Goal: Task Accomplishment & Management: Manage account settings

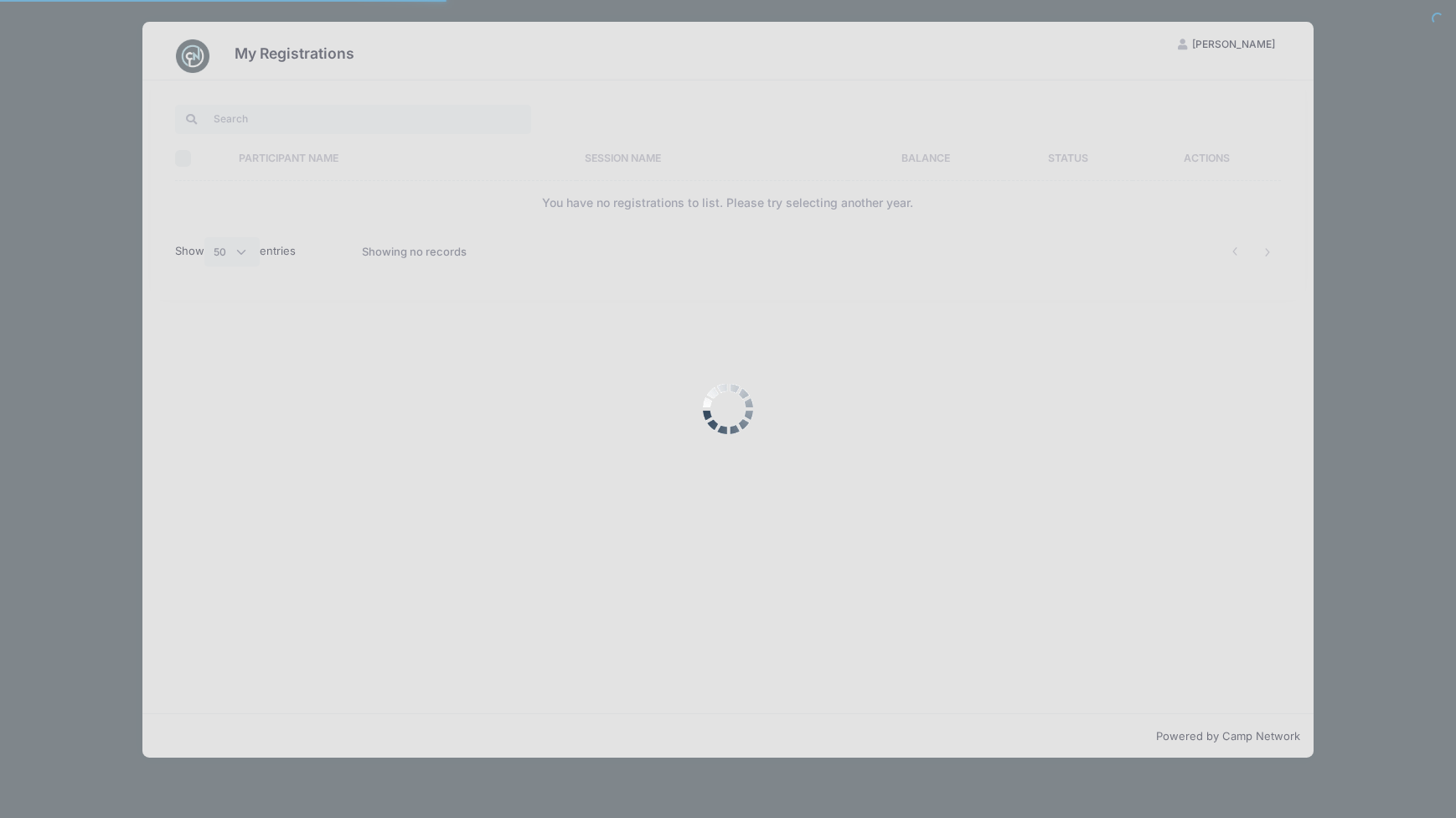
select select "50"
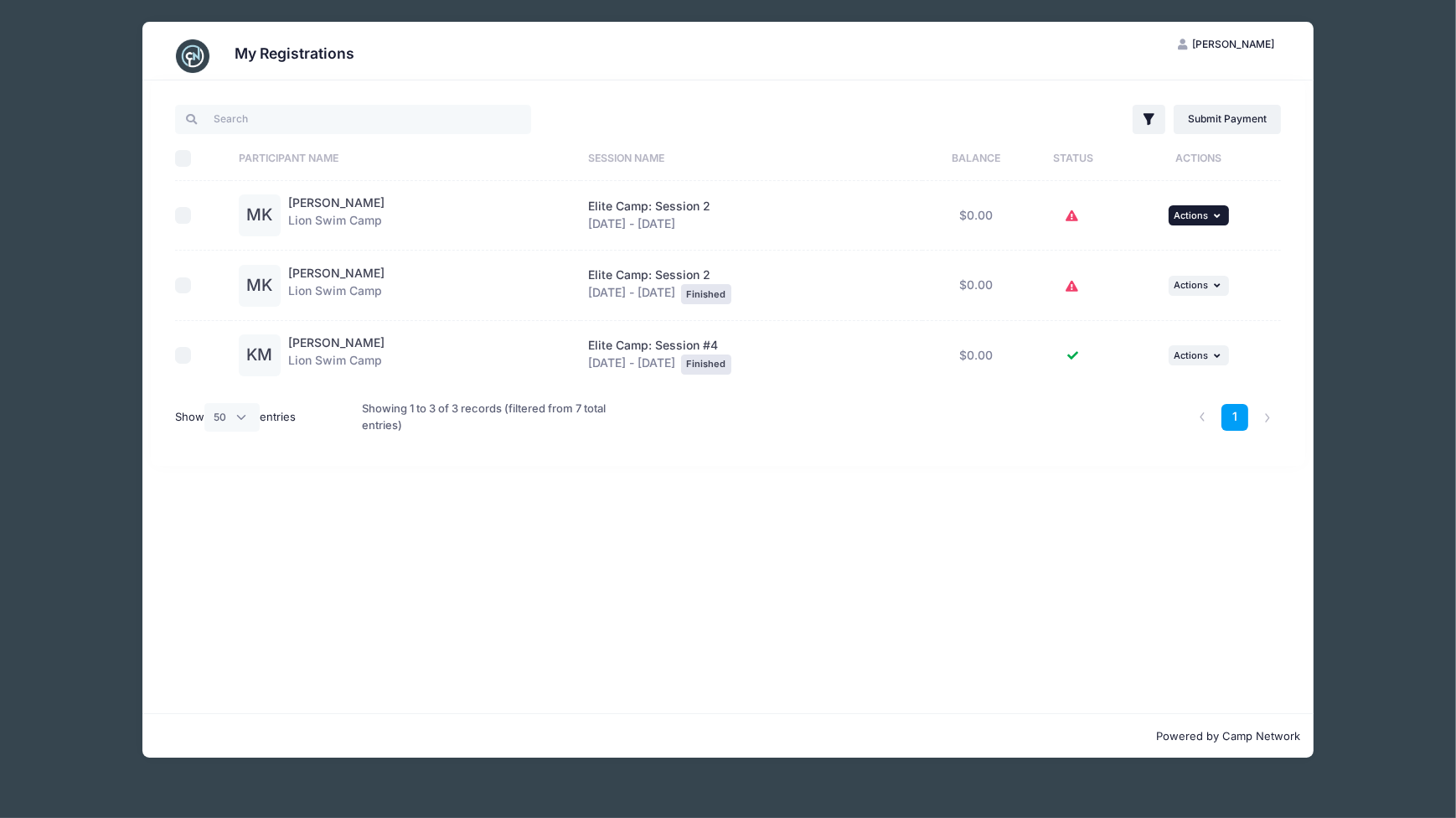
click at [1200, 211] on span "Actions" at bounding box center [1191, 216] width 34 height 12
click at [1151, 257] on link "View Registration" at bounding box center [1151, 252] width 151 height 32
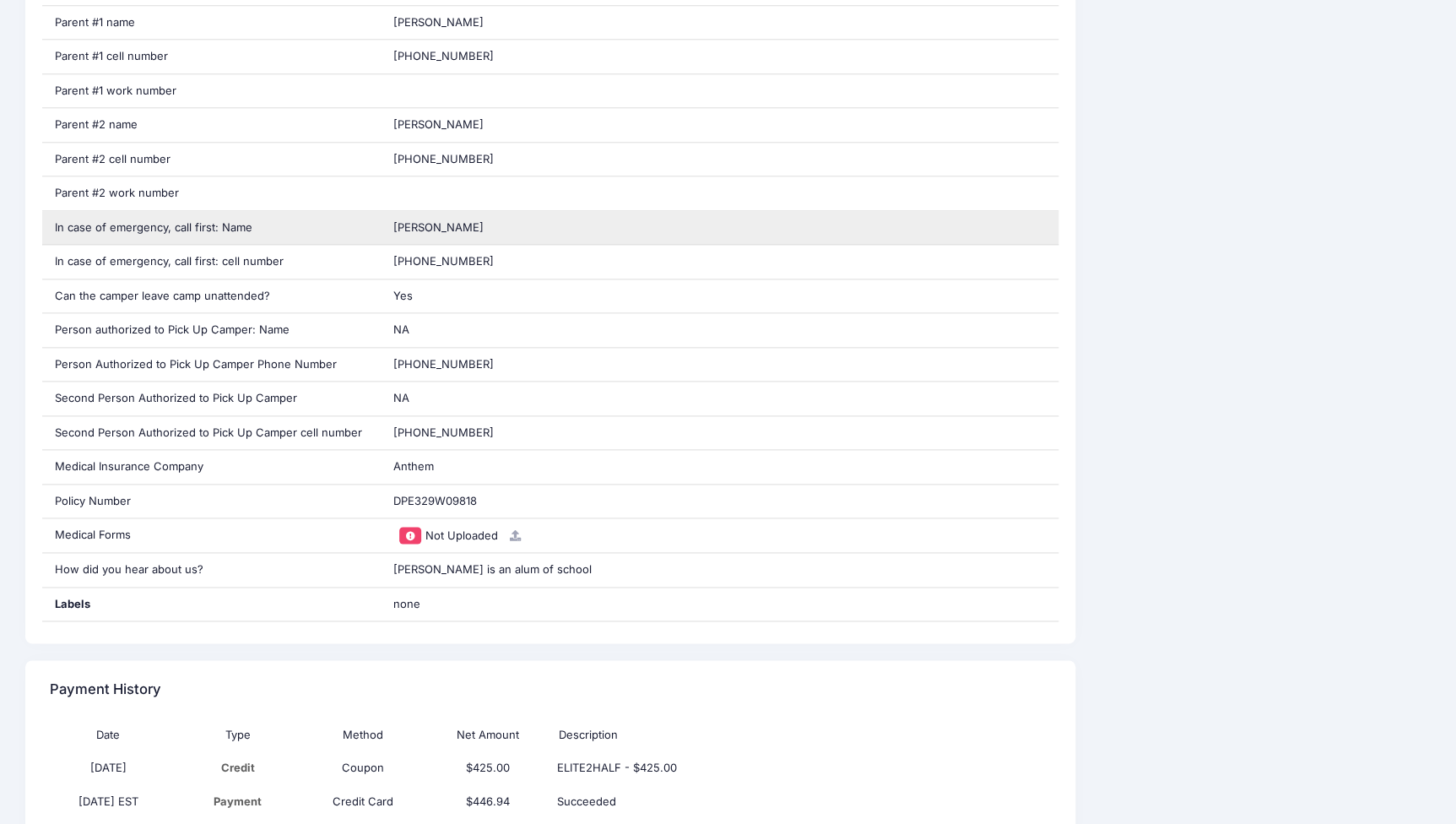
scroll to position [844, 0]
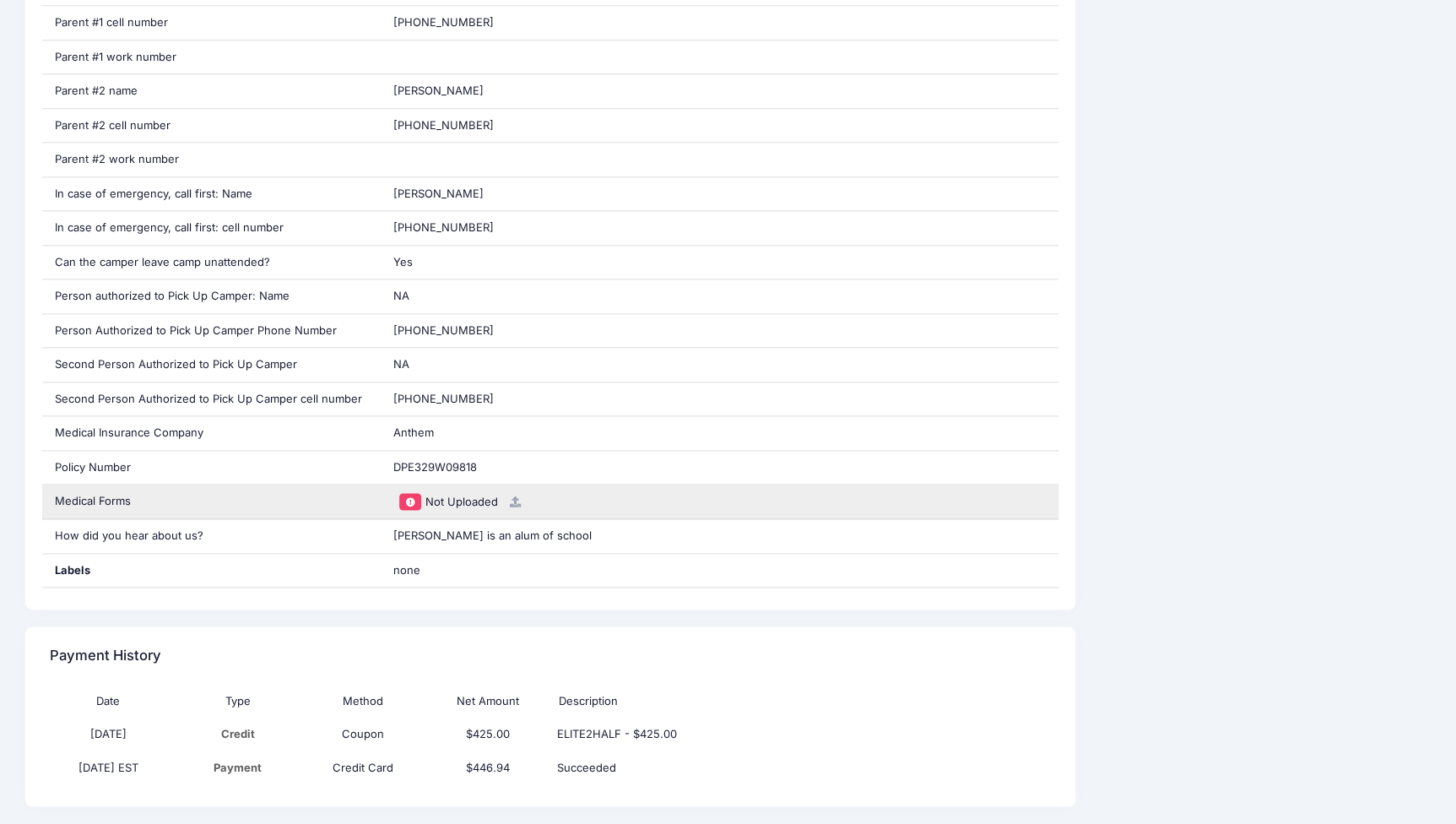
click at [473, 499] on span "Not Uploaded" at bounding box center [461, 502] width 72 height 14
click at [404, 493] on span at bounding box center [410, 501] width 22 height 16
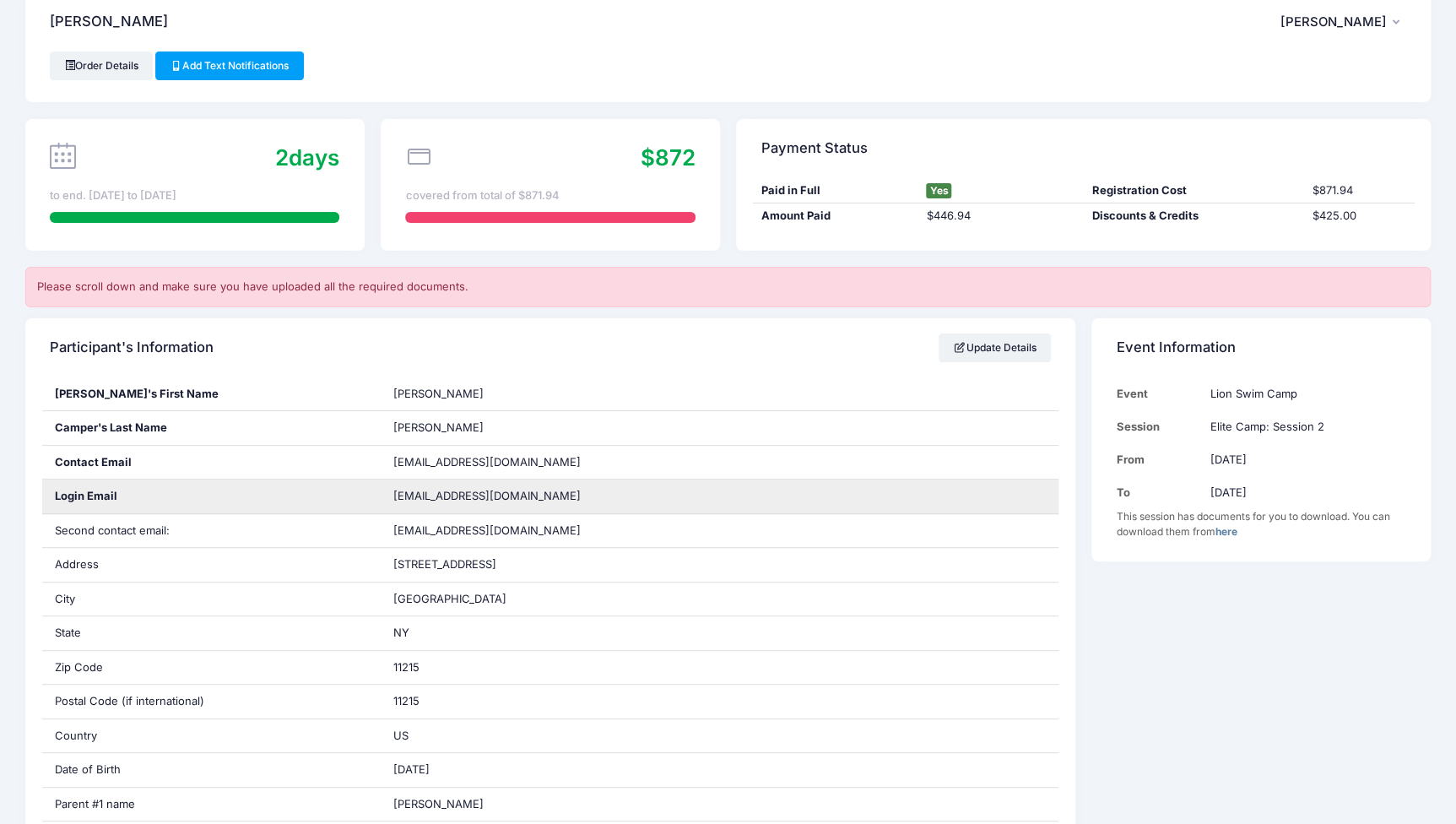
scroll to position [0, 0]
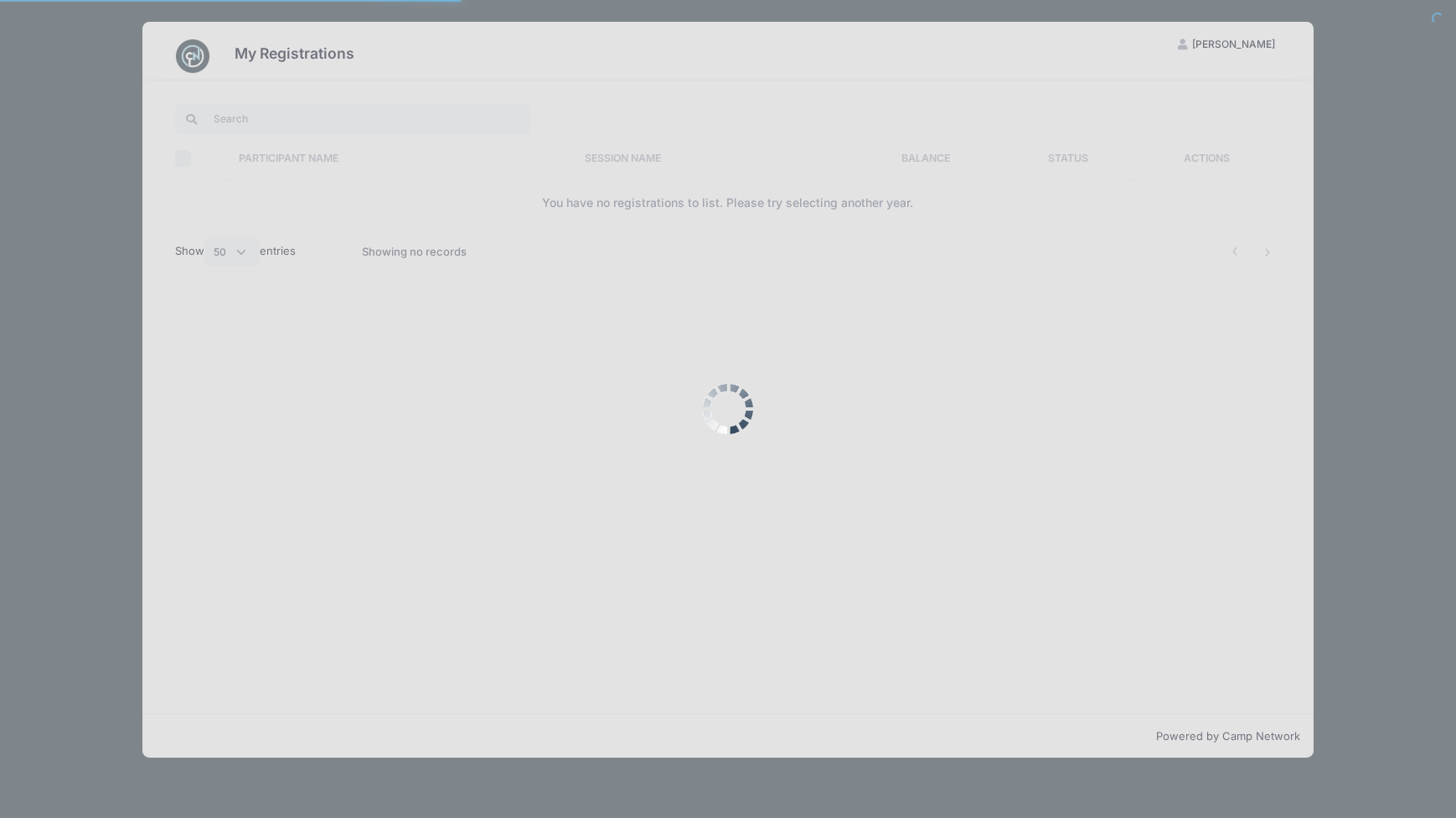
select select "50"
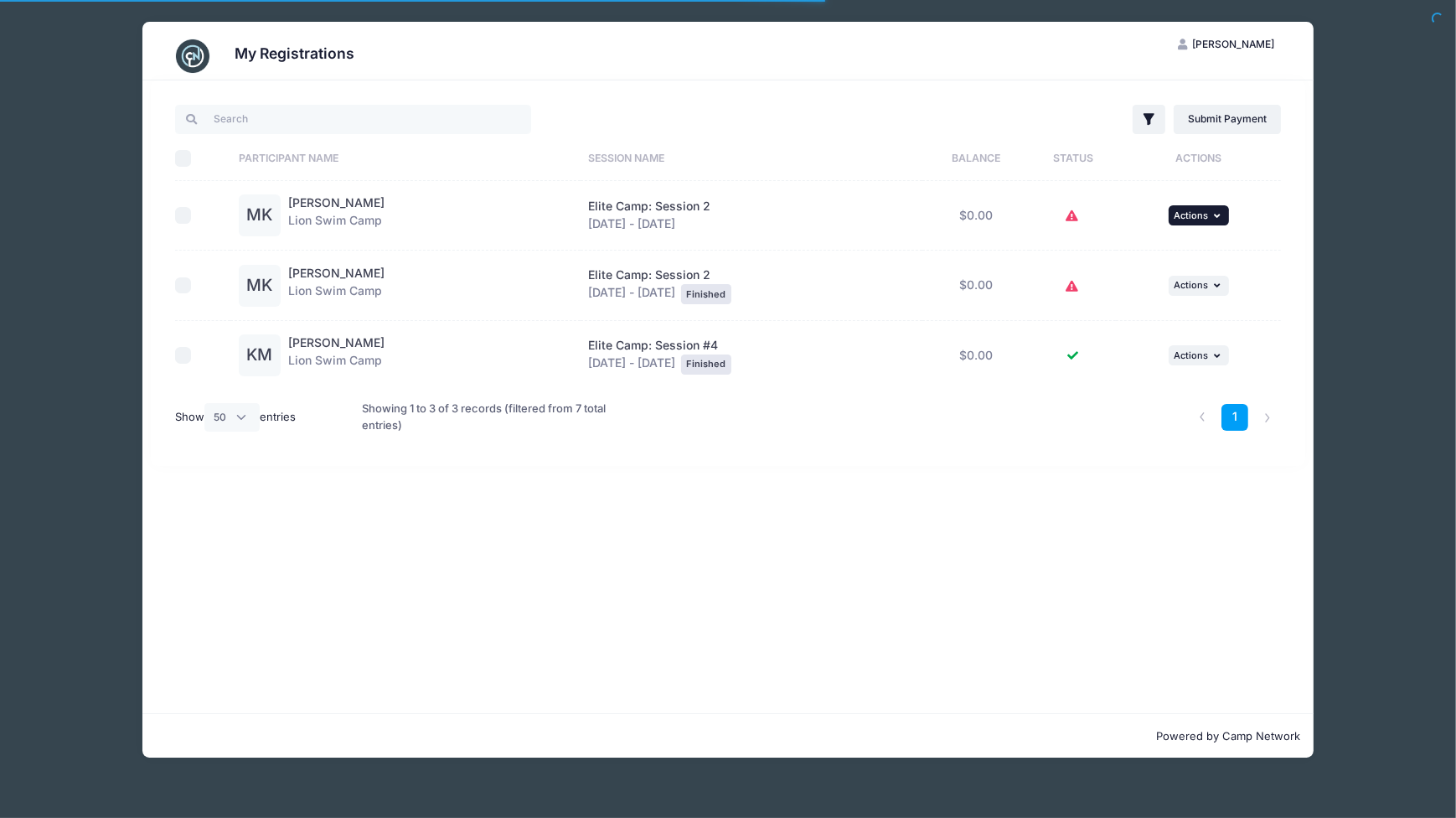
click at [1198, 216] on span "Actions" at bounding box center [1191, 216] width 34 height 12
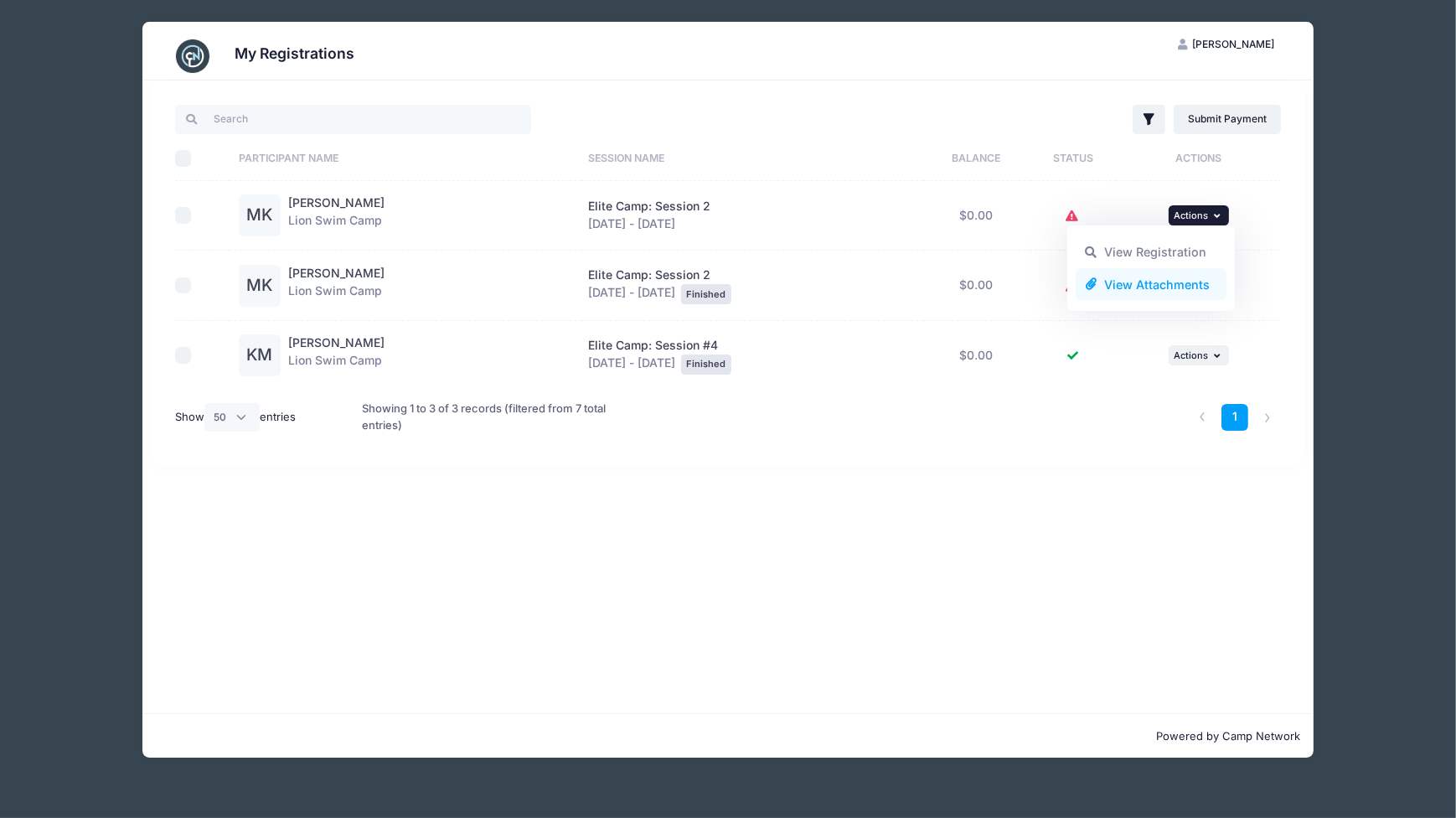
click at [1159, 284] on link "View Attachments" at bounding box center [1151, 283] width 151 height 32
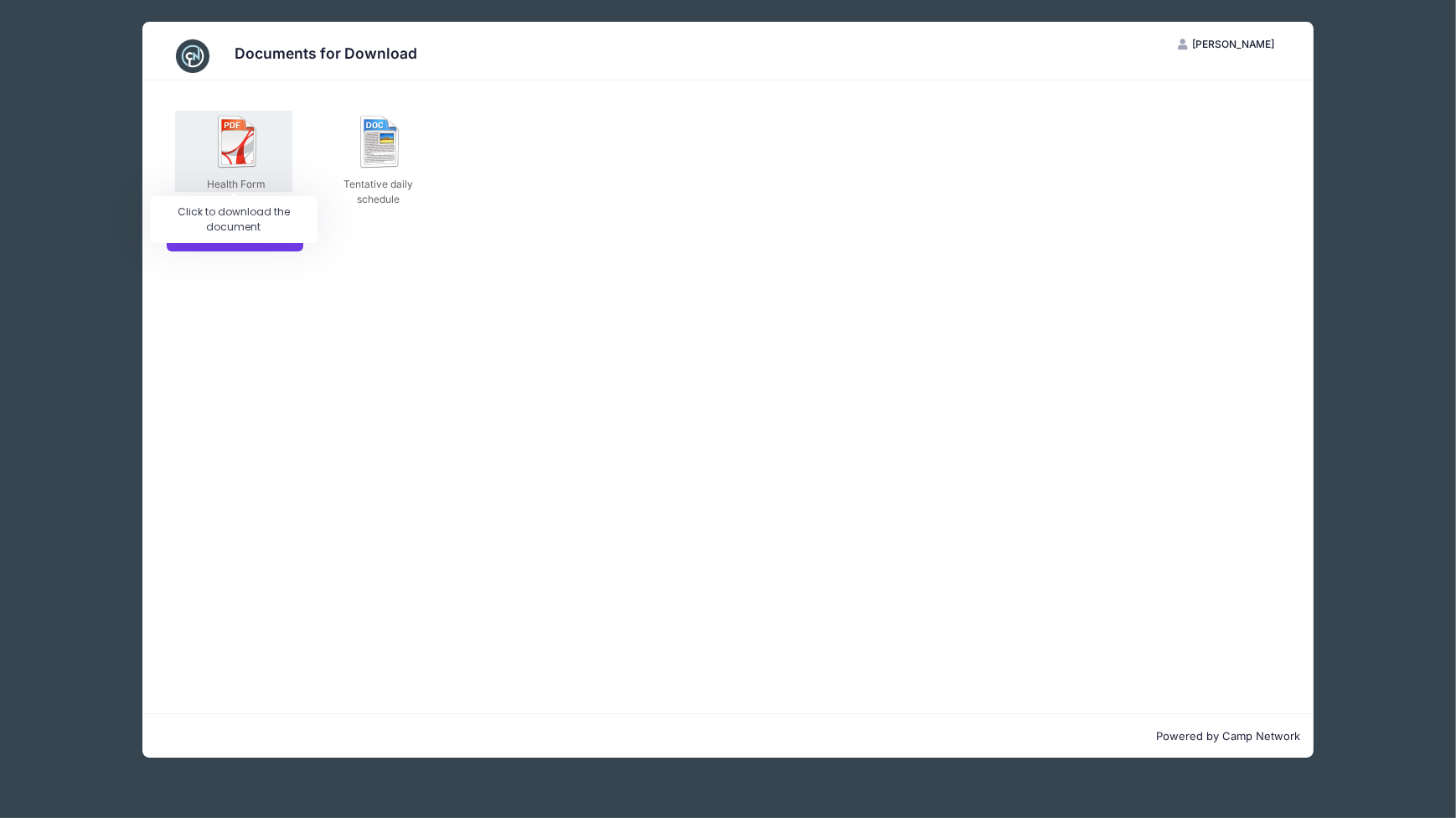
click at [236, 159] on img at bounding box center [238, 141] width 54 height 54
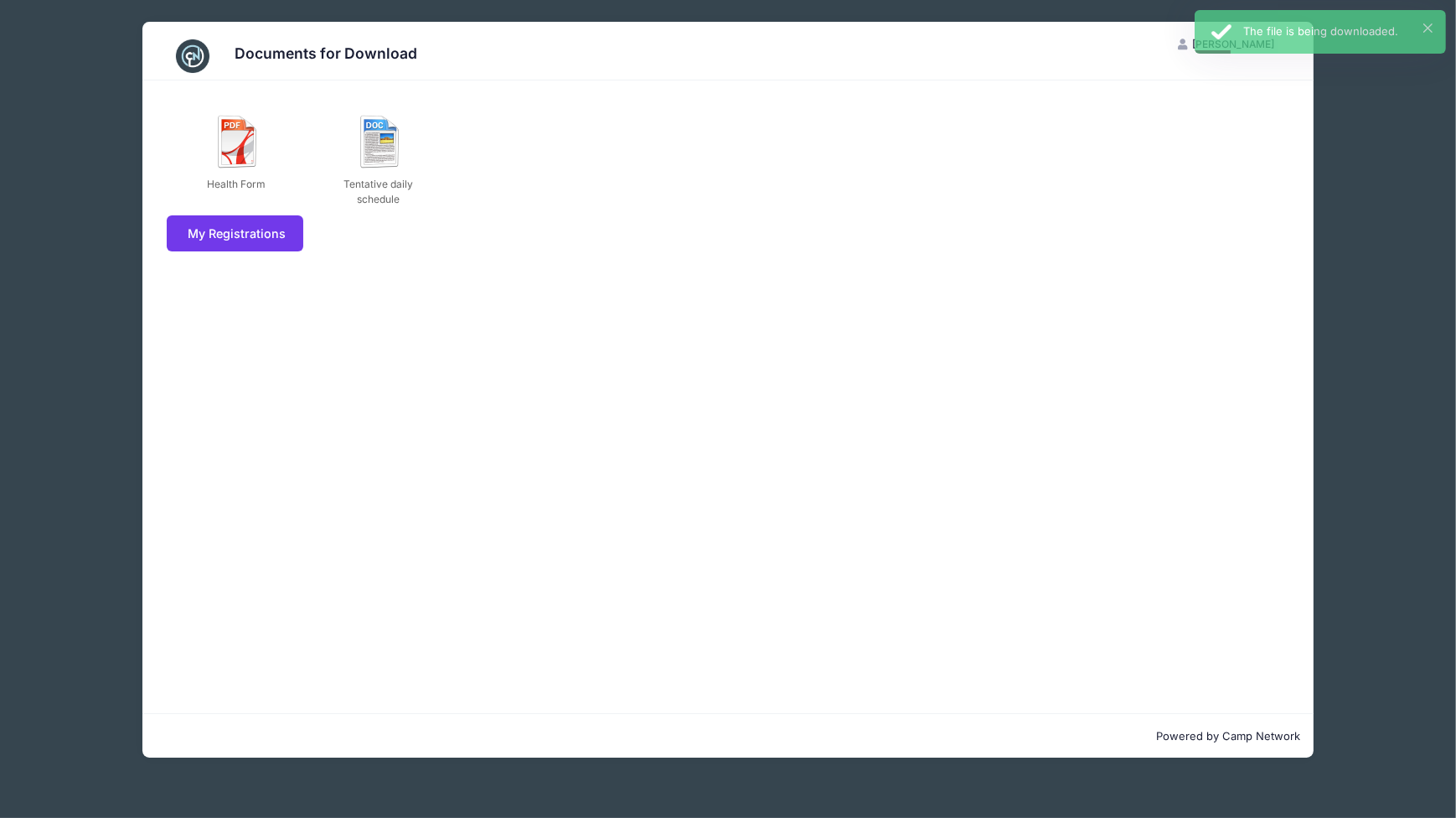
click at [1223, 352] on div "Health Form Tentative daily schedule My Registrations" at bounding box center [727, 396] width 1171 height 632
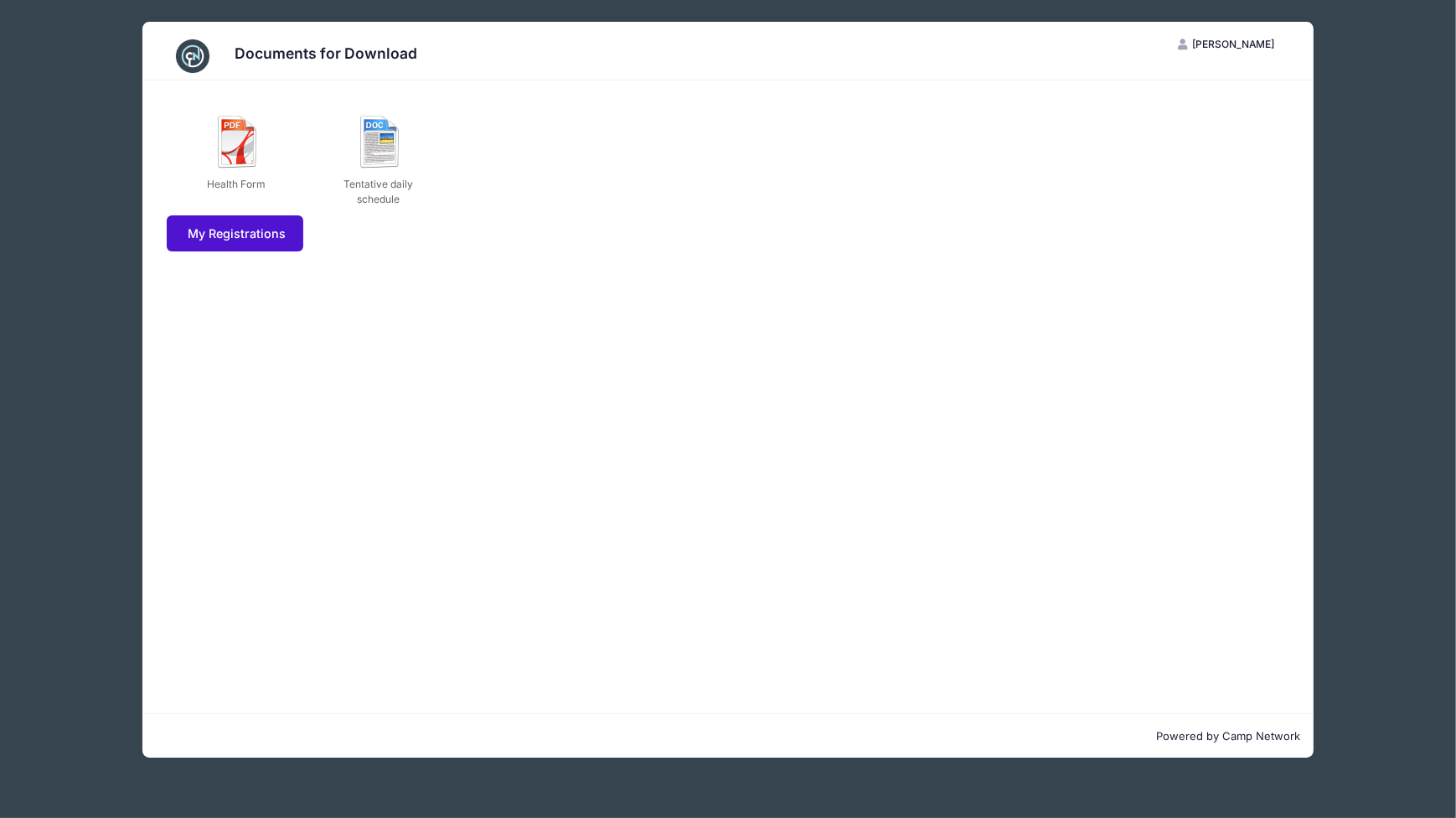
click at [228, 238] on link "My Registrations" at bounding box center [235, 234] width 137 height 36
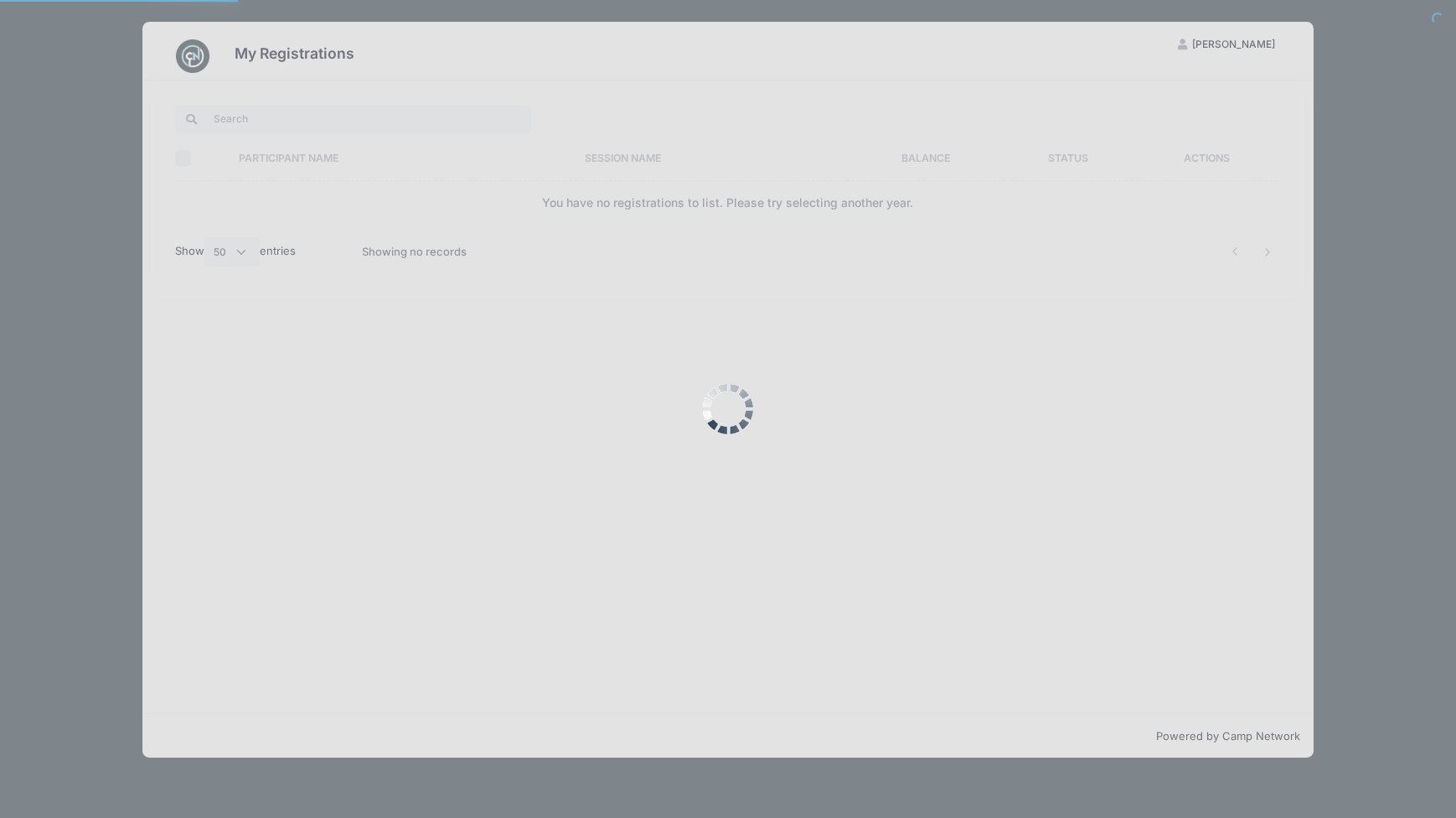
select select "50"
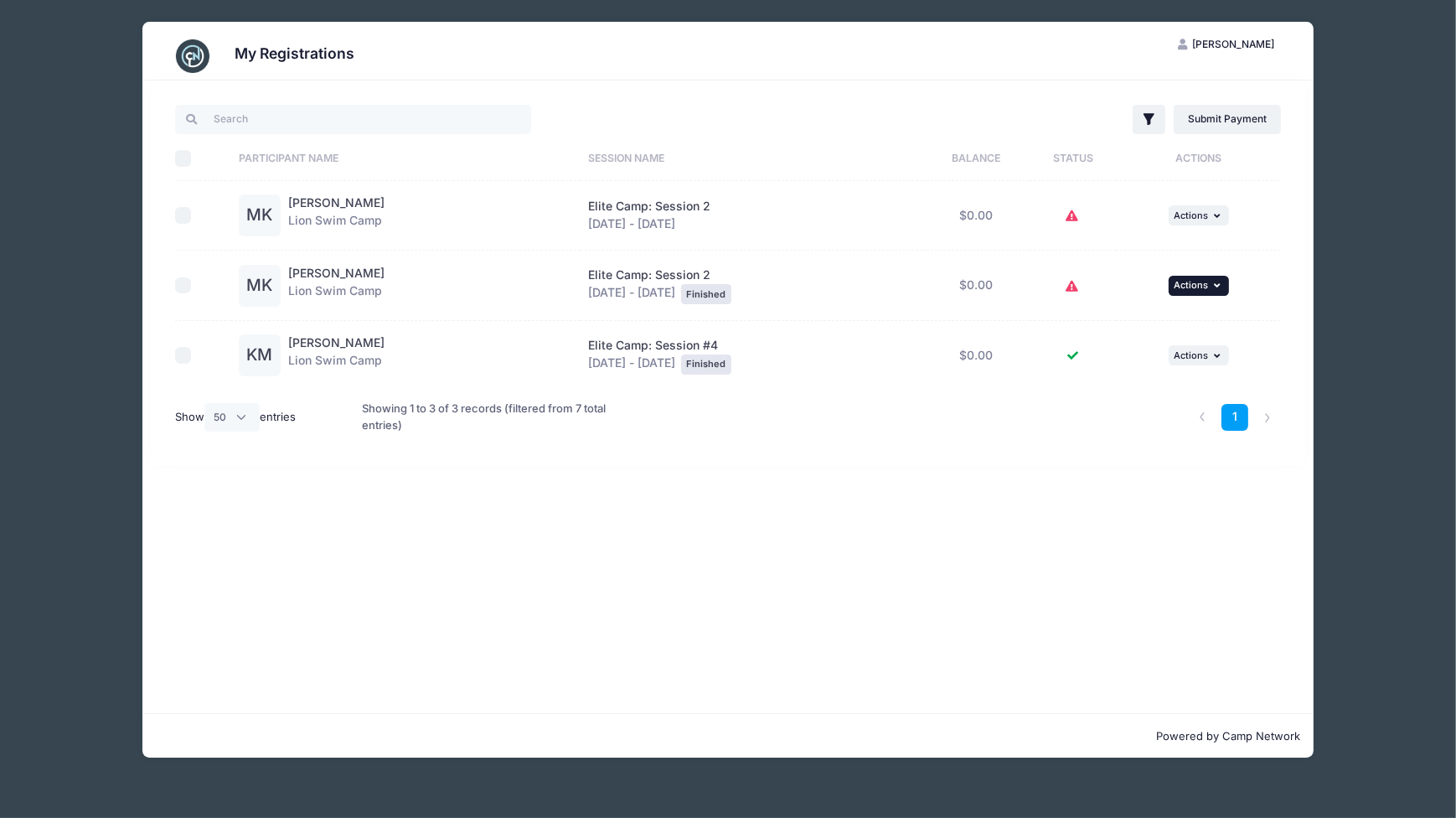
click at [1216, 287] on button "... Actions" at bounding box center [1199, 286] width 61 height 21
click at [1262, 160] on th "Actions" at bounding box center [1198, 159] width 165 height 44
click at [333, 56] on h3 "My Registrations" at bounding box center [294, 53] width 120 height 18
click at [289, 216] on div "Marcus Krahe Lion Swim Camp" at bounding box center [336, 215] width 97 height 42
click at [991, 222] on td "$0.00" at bounding box center [975, 216] width 107 height 70
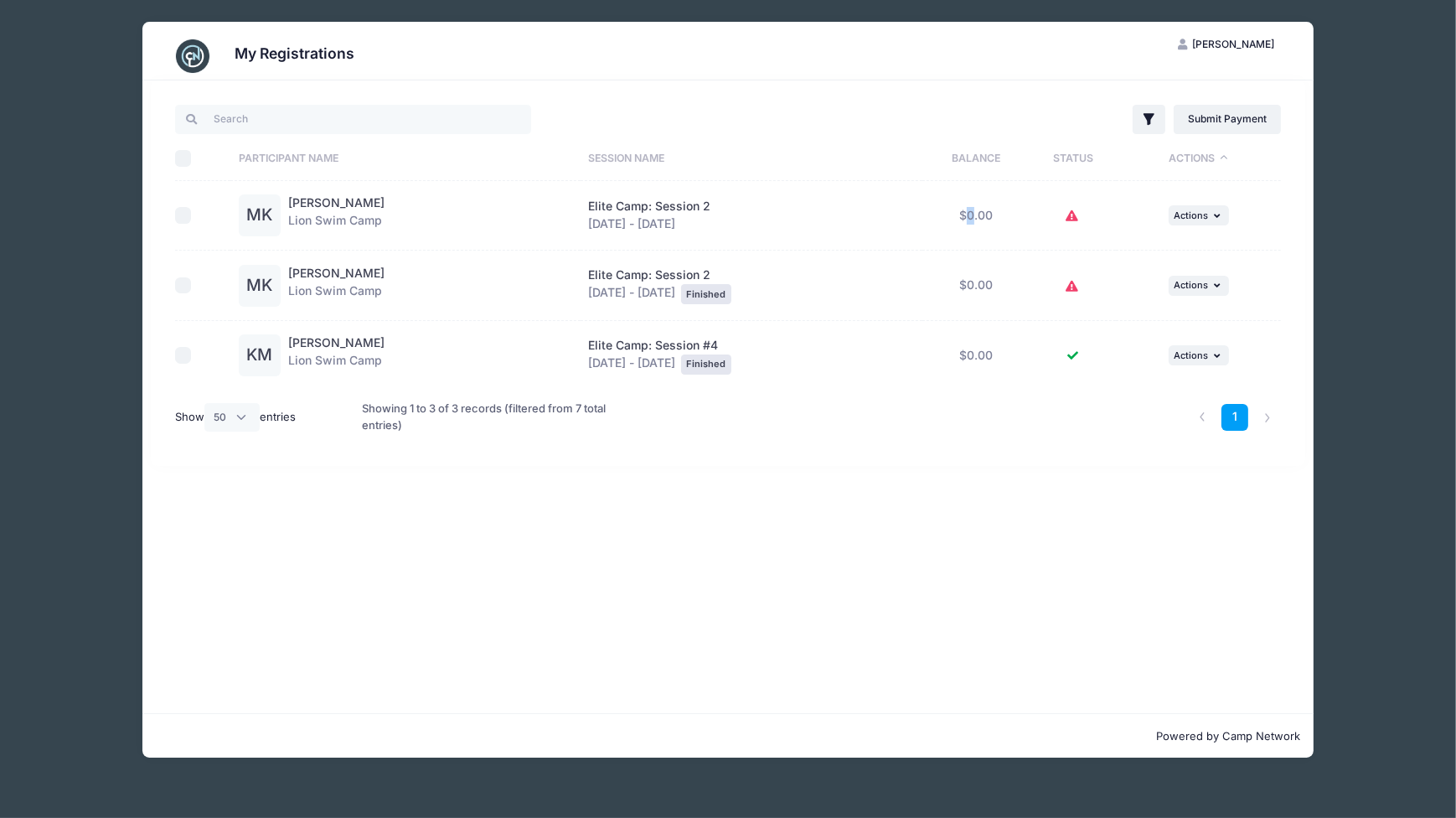
click at [991, 222] on td "$0.00" at bounding box center [975, 216] width 107 height 70
drag, startPoint x: 139, startPoint y: 241, endPoint x: 286, endPoint y: 217, distance: 148.9
click at [139, 242] on div "My Registrations JK Jennie Kim My Account Logout Filter Filter Options Show: Cu…" at bounding box center [727, 389] width 1406 height 779
click at [1399, 287] on div "My Registrations JK Jennie Kim My Account Logout Filter Filter Options Show: Cu…" at bounding box center [727, 389] width 1406 height 779
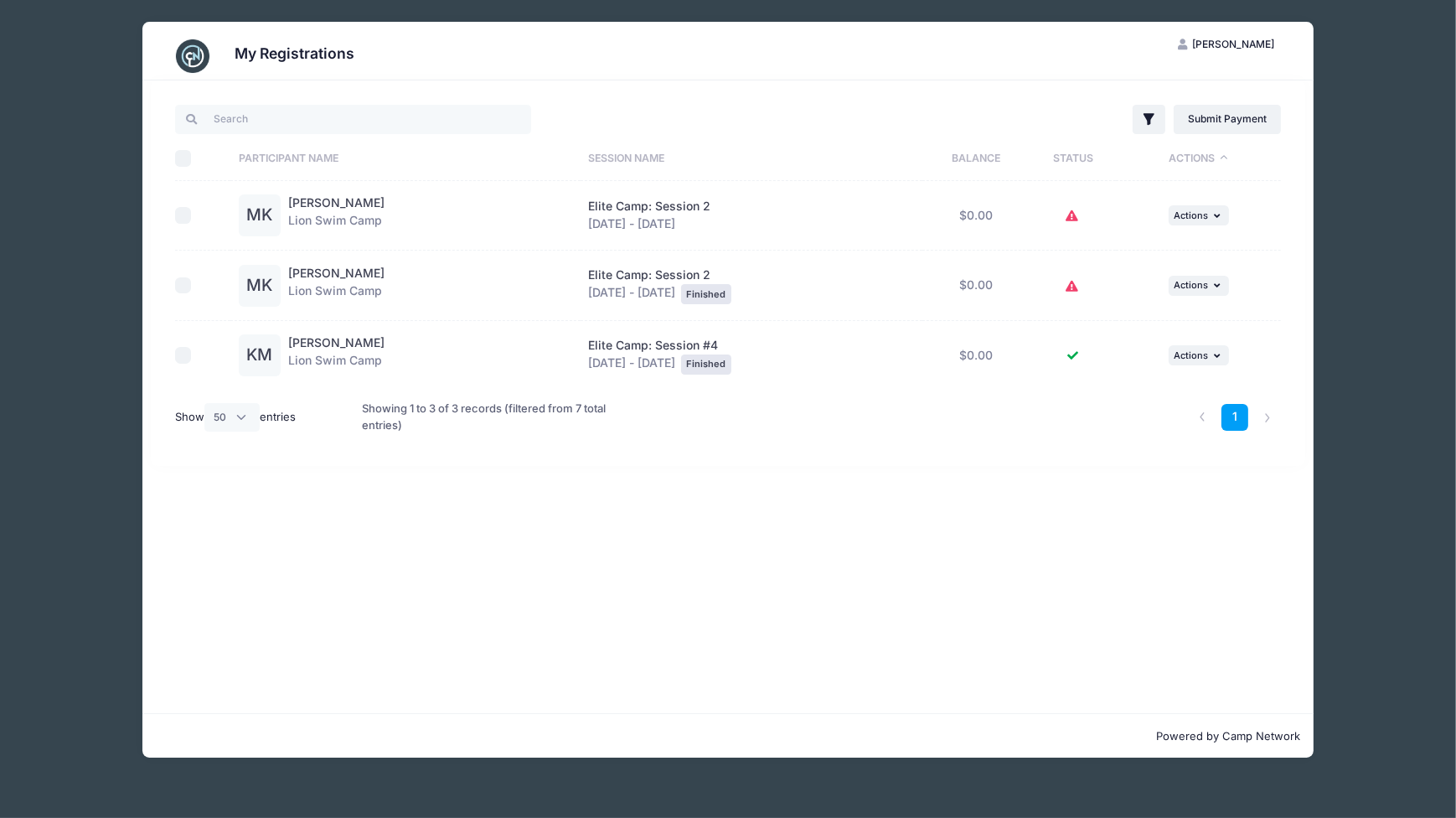
click at [1275, 400] on div "1" at bounding box center [1235, 418] width 93 height 53
click at [629, 215] on div "Elite Camp: Session 2 Aug 11 - Aug 14, 2025" at bounding box center [750, 215] width 326 height 35
click at [634, 214] on div "Elite Camp: Session 2 Aug 11 - Aug 14, 2025" at bounding box center [750, 215] width 326 height 35
click at [1187, 217] on span "Actions" at bounding box center [1191, 216] width 34 height 12
click at [1163, 256] on link "View Registration" at bounding box center [1151, 252] width 151 height 32
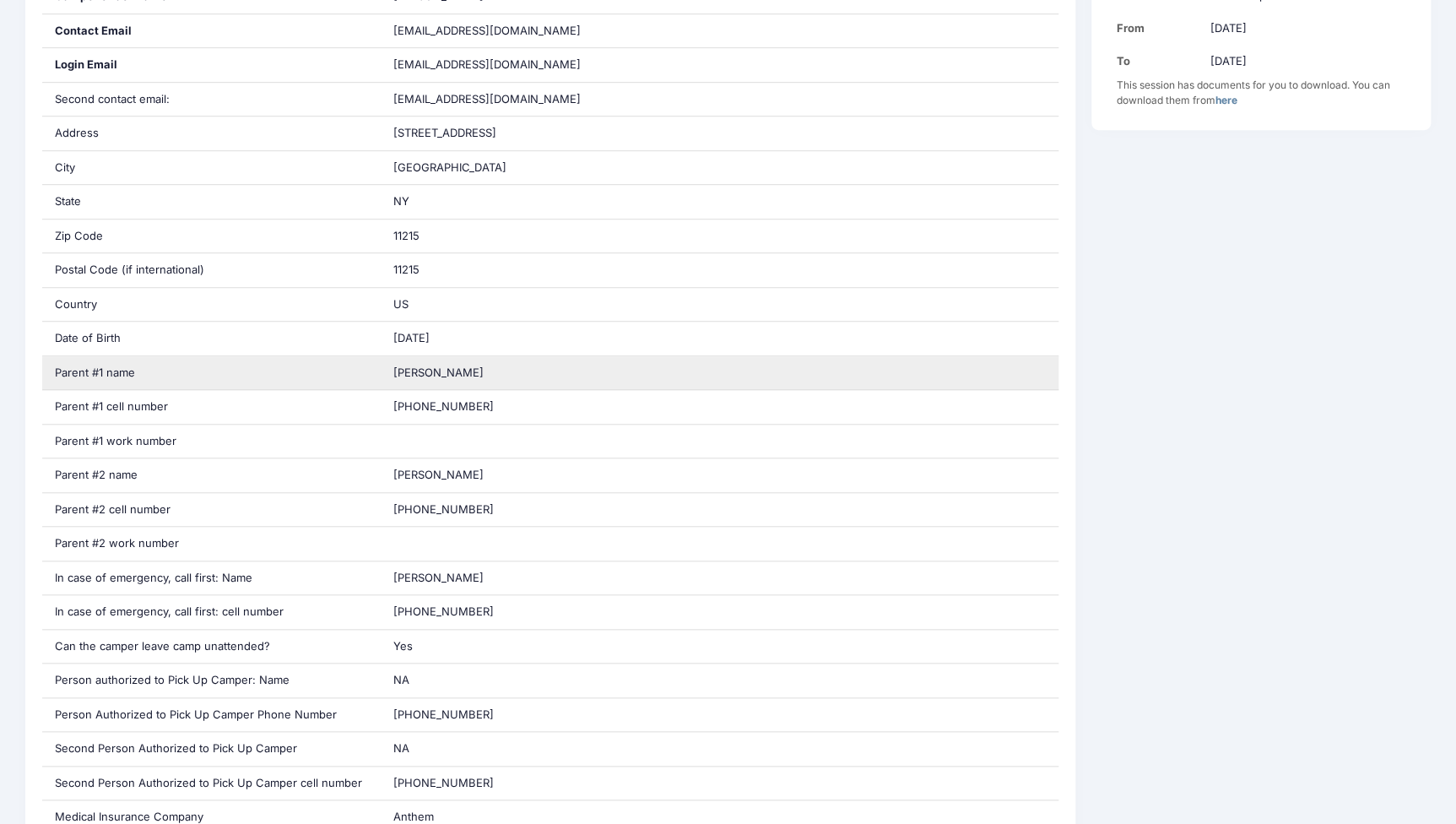
scroll to position [76, 0]
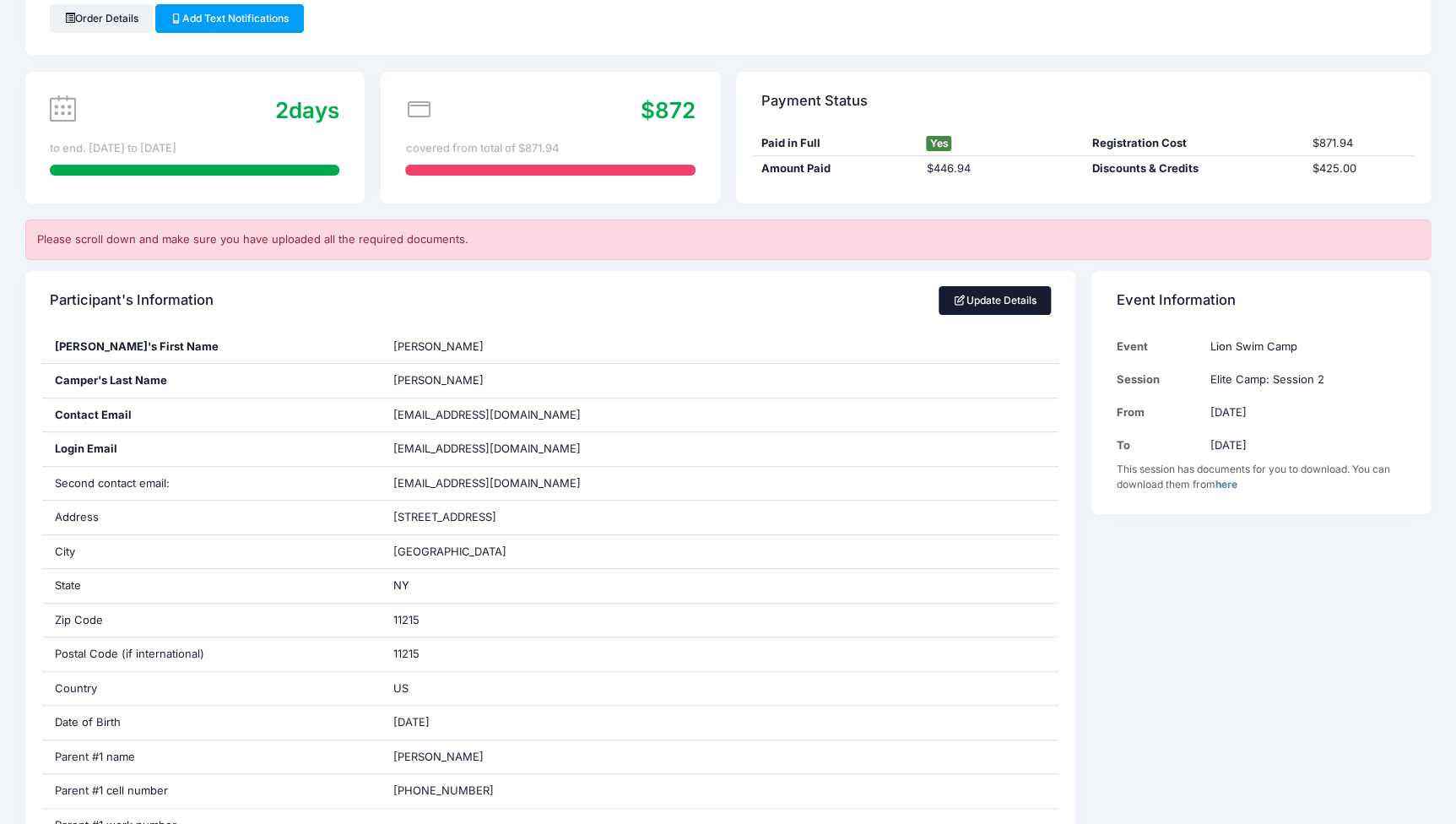
click at [1004, 290] on link "Update Details" at bounding box center [995, 300] width 112 height 28
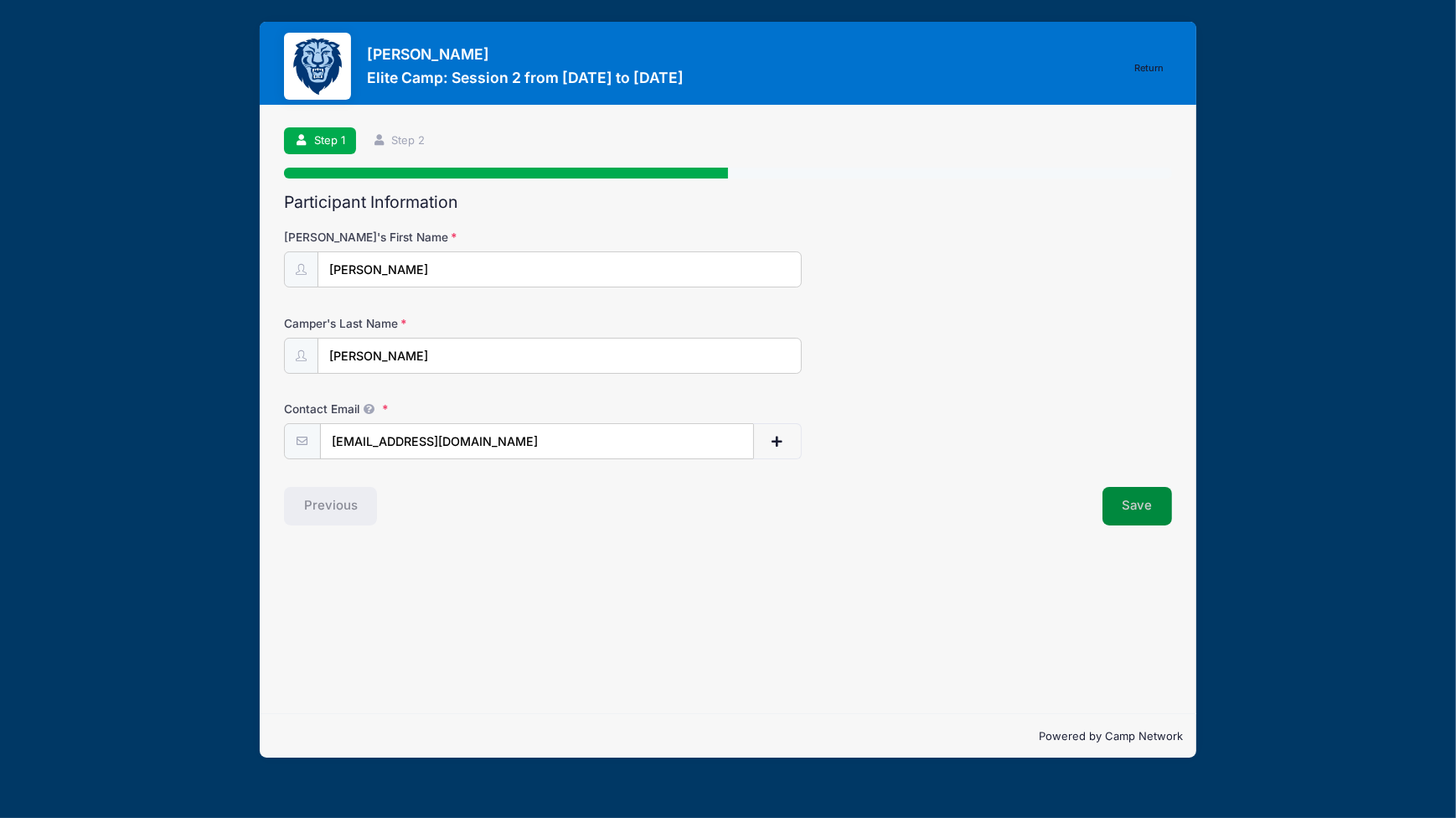
click at [1120, 506] on button "Save" at bounding box center [1138, 506] width 70 height 39
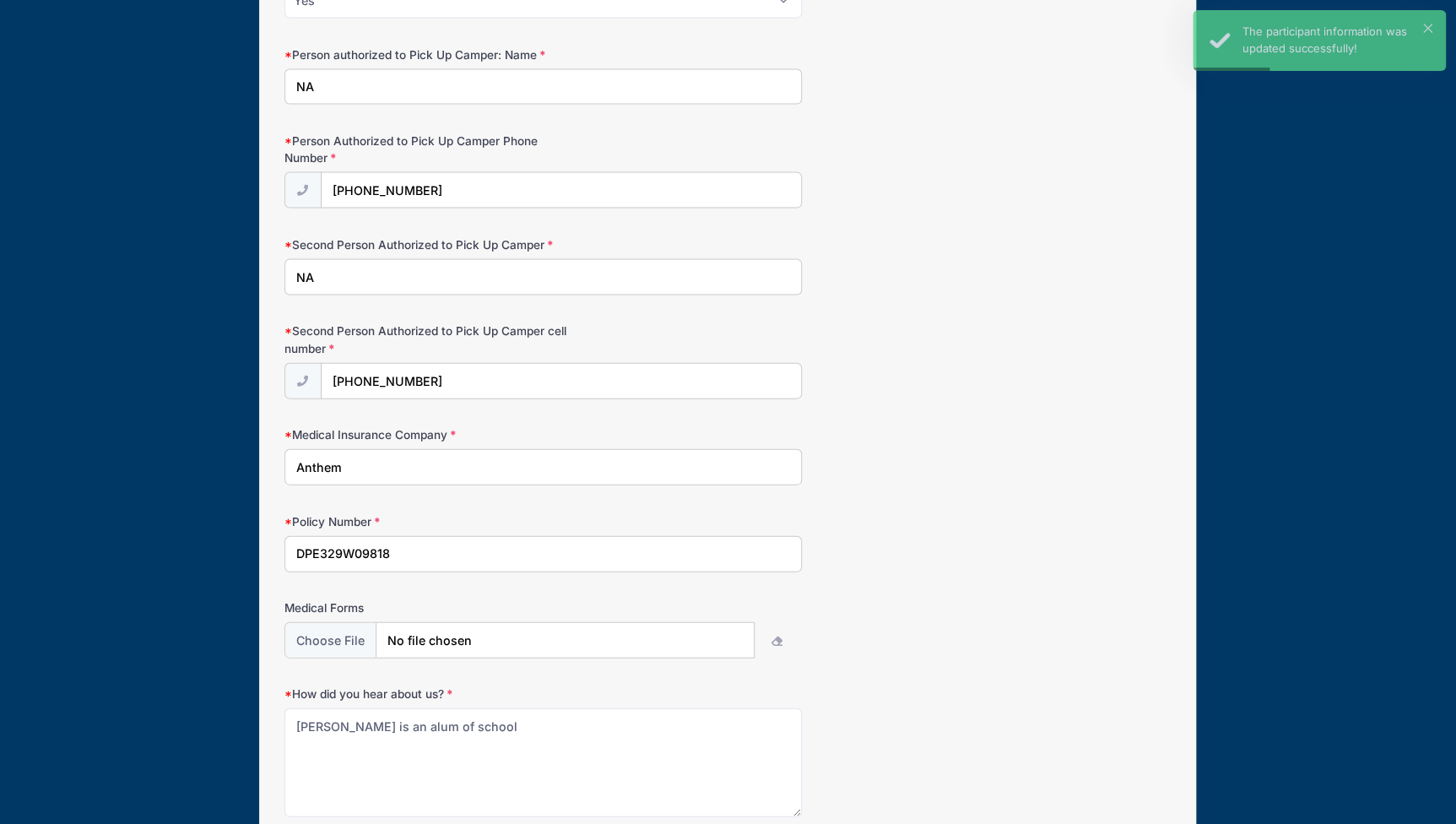
scroll to position [1797, 0]
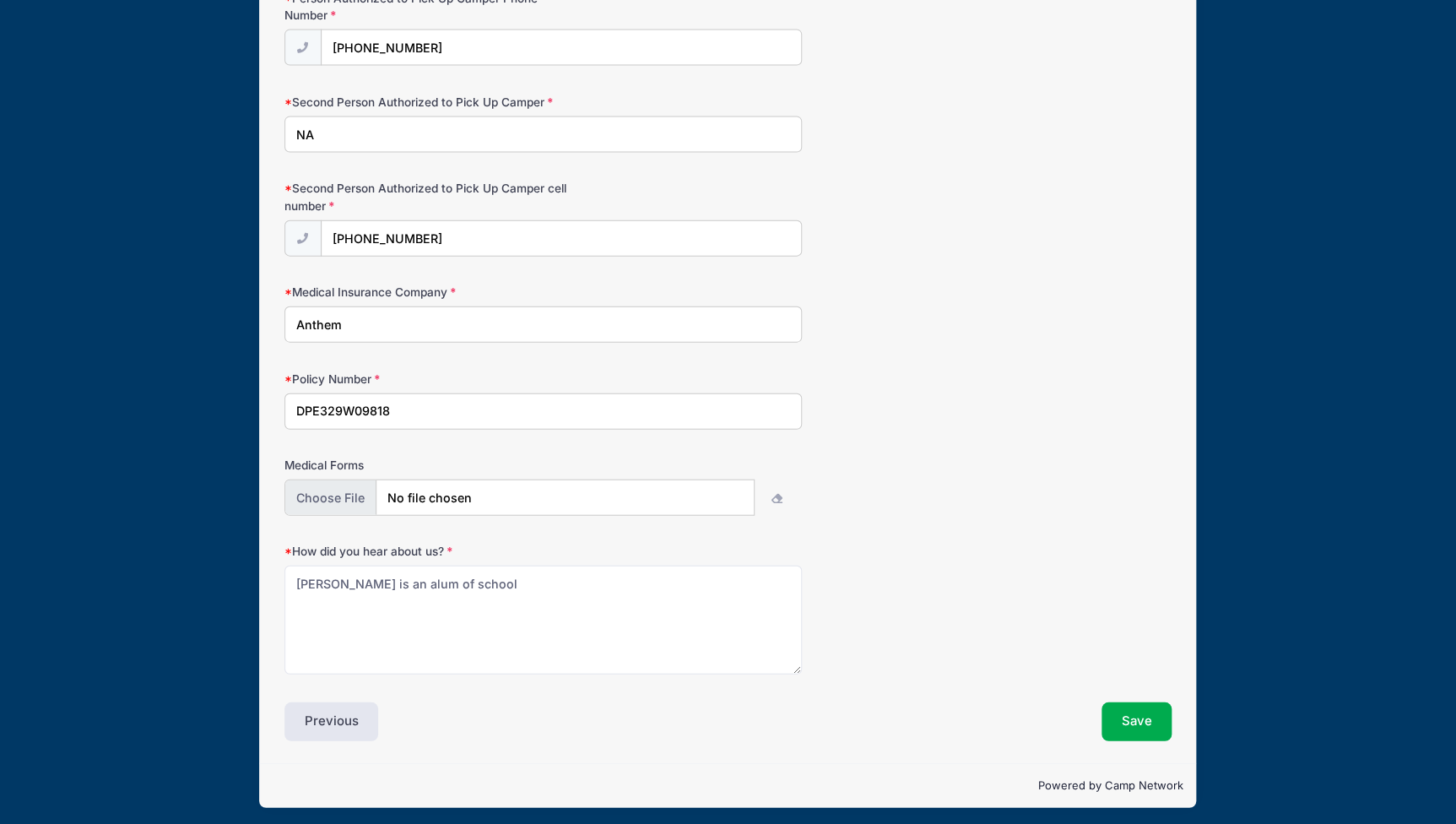
click at [718, 490] on input "file" at bounding box center [519, 497] width 470 height 36
type input "C:\fakepath\2025_3_26 MJK_Health Form.pdf"
click at [1140, 715] on button "Save" at bounding box center [1137, 721] width 71 height 39
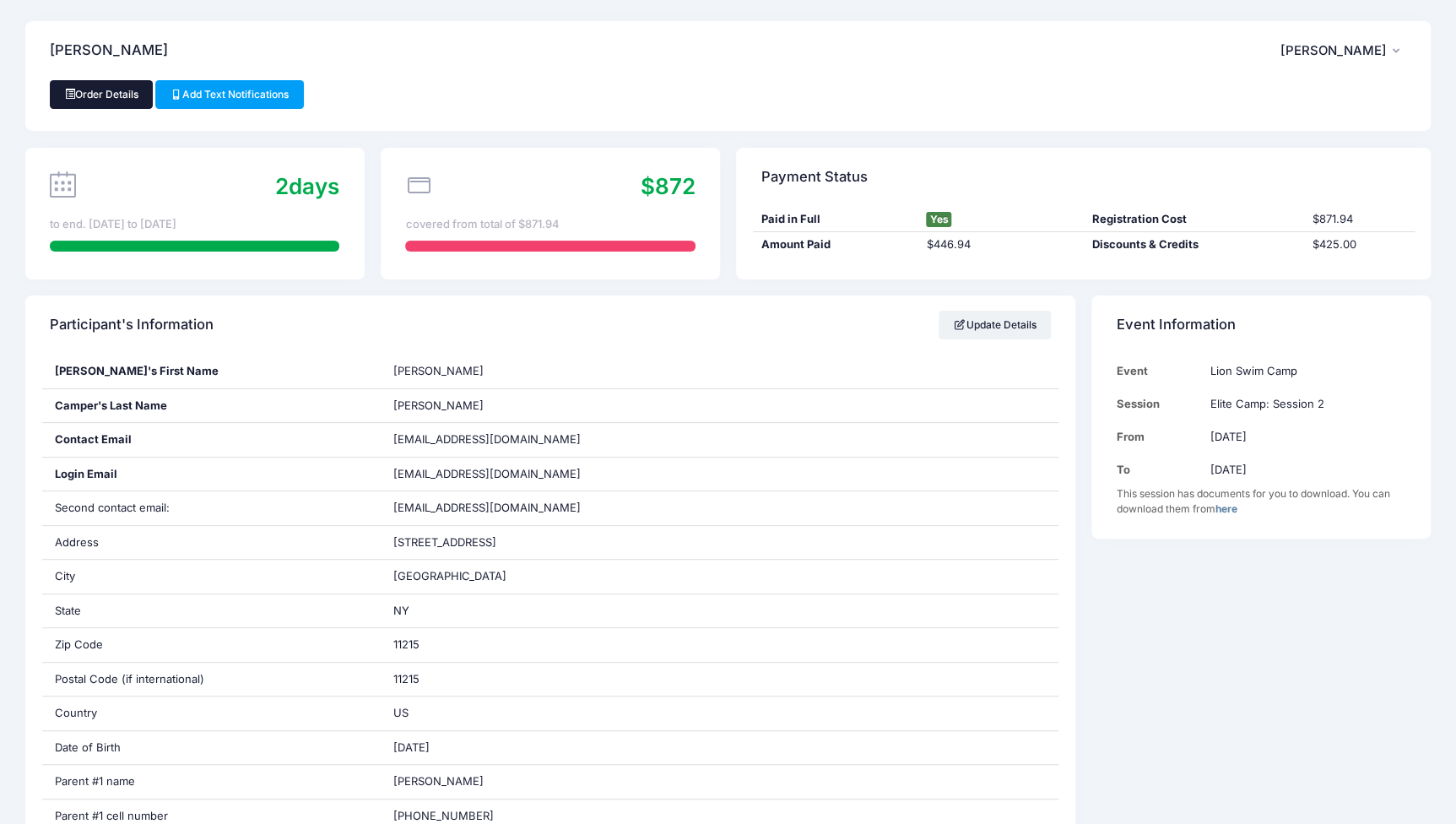
click at [97, 91] on link "Order Details" at bounding box center [101, 94] width 103 height 28
